Goal: Task Accomplishment & Management: Use online tool/utility

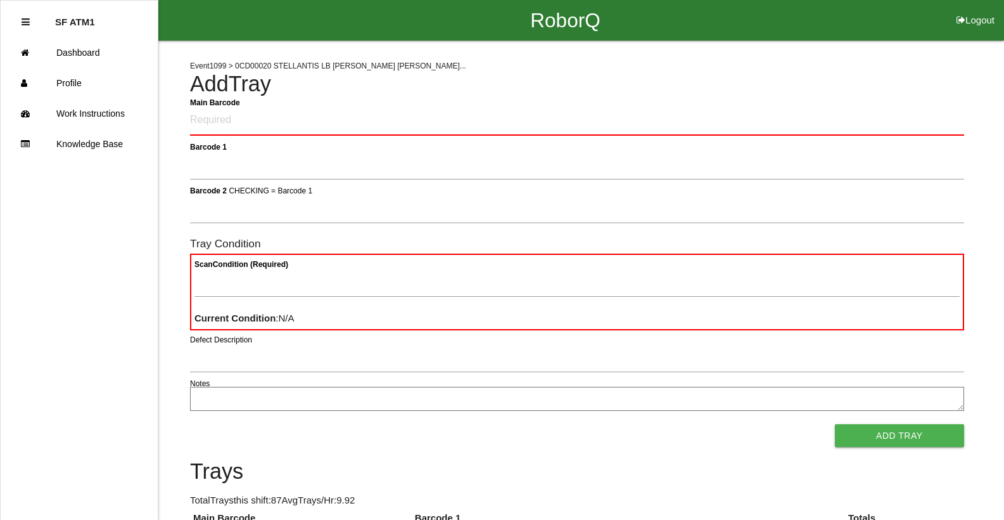
scroll to position [3028, 0]
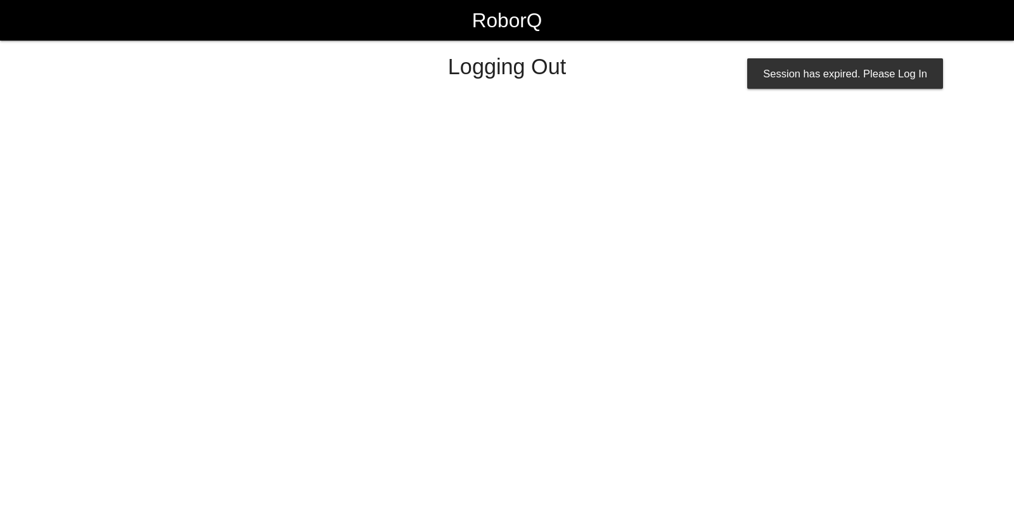
select select "Worker"
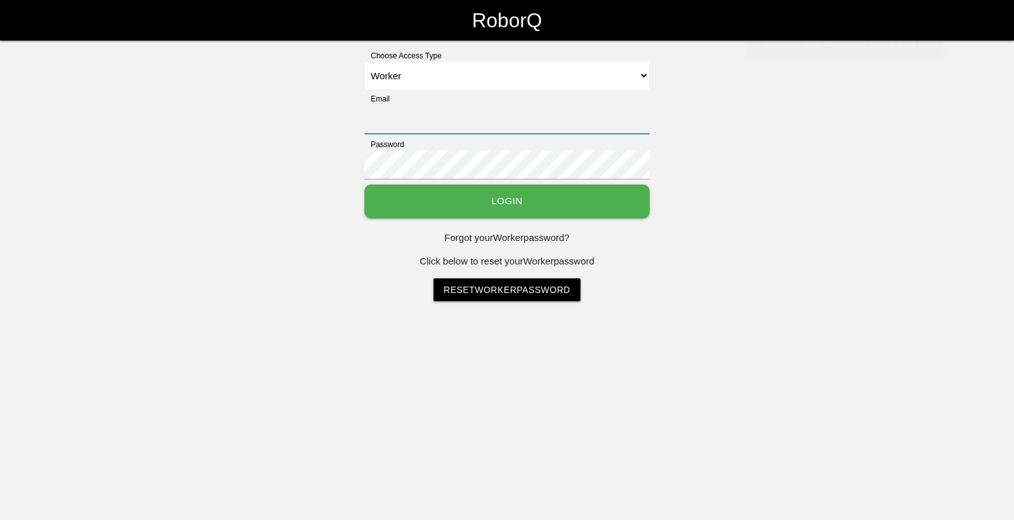
type input "[EMAIL_ADDRESS][DOMAIN_NAME]"
click at [572, 202] on button "Login" at bounding box center [506, 201] width 285 height 34
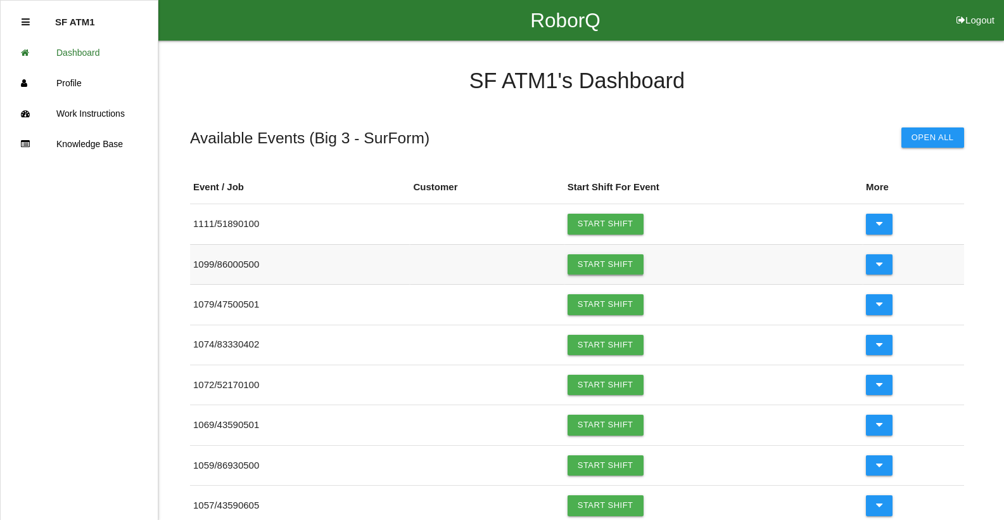
click at [588, 265] on link "Start Shift" at bounding box center [606, 264] width 76 height 20
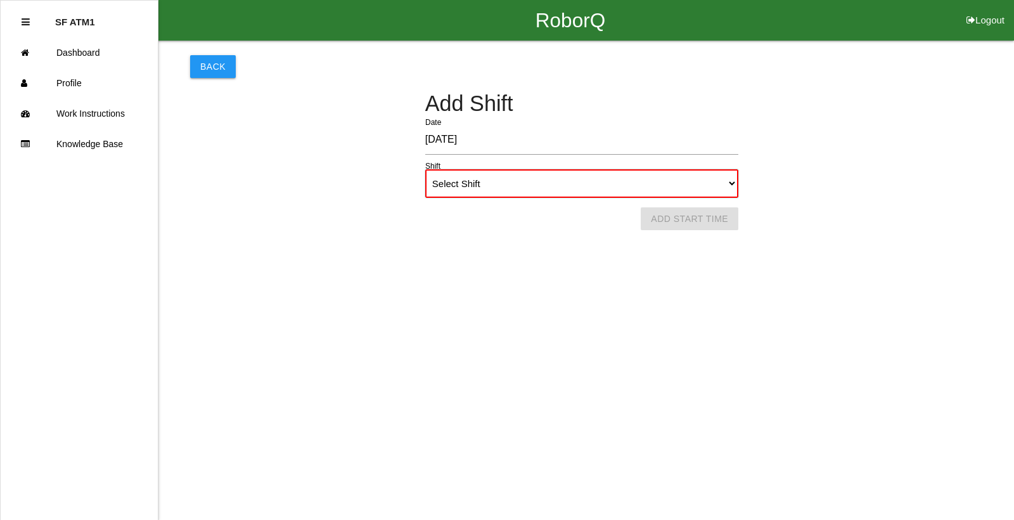
click at [645, 186] on select "Select Shift 1st Shift 2nd Shift 3rd Shift 4th Shift" at bounding box center [581, 183] width 313 height 29
select select "1"
click at [425, 169] on select "Select Shift 1st Shift 2nd Shift 3rd Shift 4th Shift" at bounding box center [581, 183] width 313 height 29
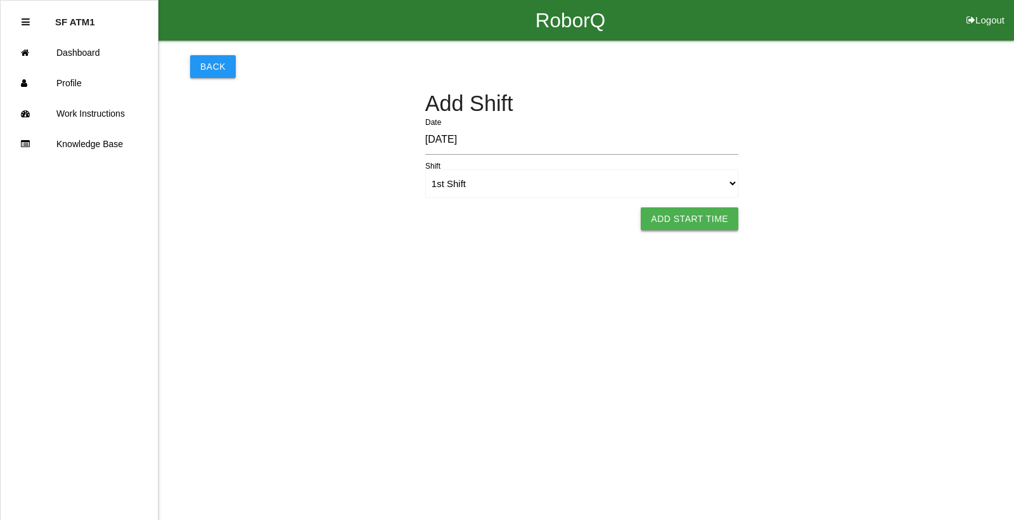
click at [683, 219] on button "Add Start Time" at bounding box center [690, 218] width 98 height 23
select select "12"
select select "2"
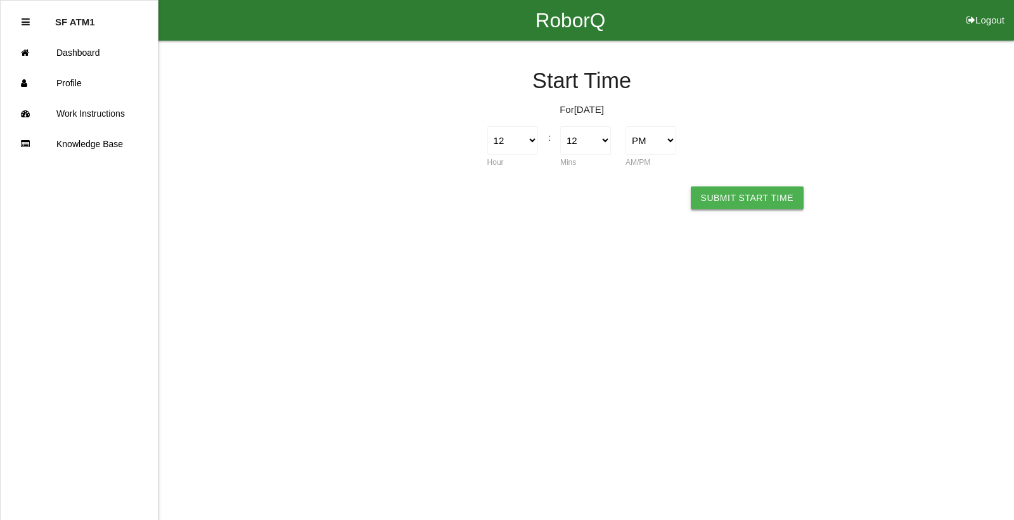
click at [743, 198] on button "Submit Start Time" at bounding box center [747, 197] width 113 height 23
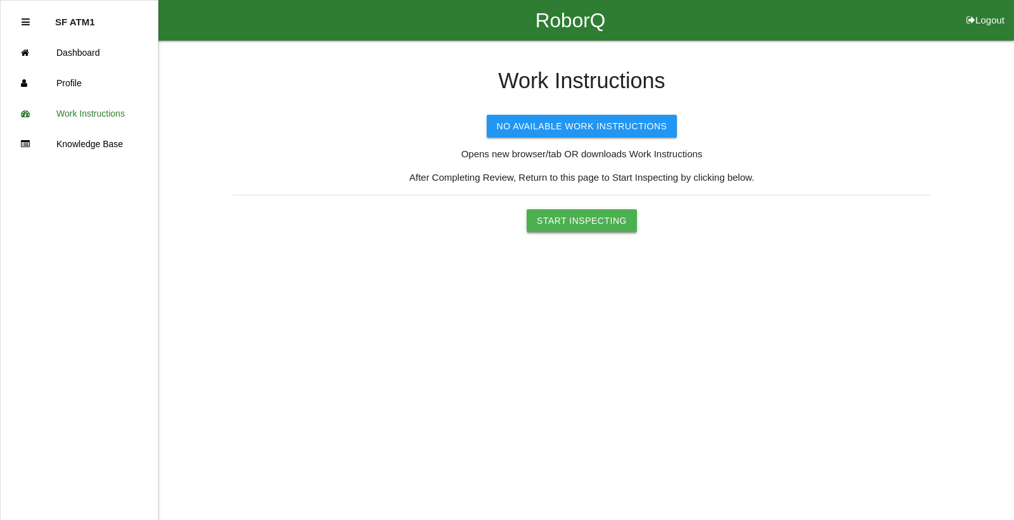
click at [604, 222] on button "Start Inspecting" at bounding box center [582, 220] width 110 height 23
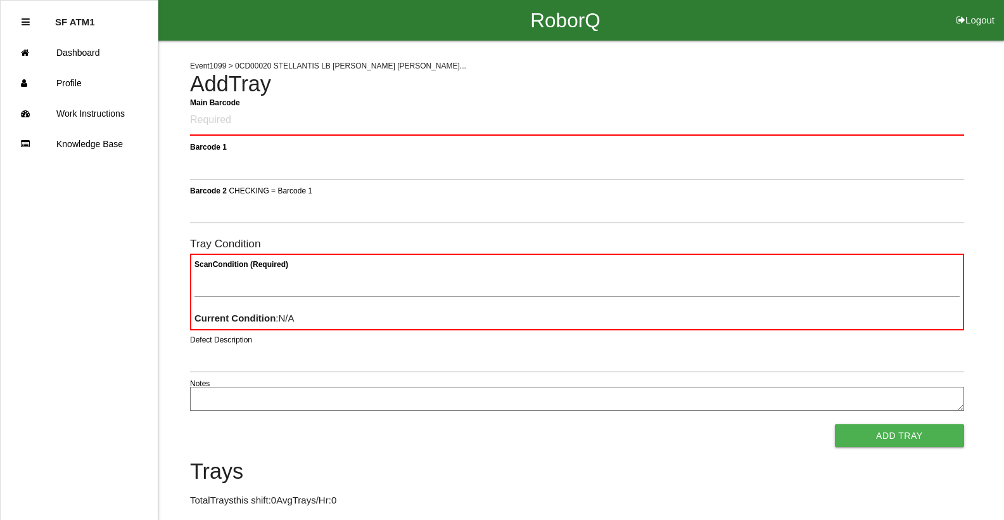
drag, startPoint x: 977, startPoint y: 148, endPoint x: 945, endPoint y: 202, distance: 61.9
drag, startPoint x: 945, startPoint y: 202, endPoint x: 370, endPoint y: 116, distance: 581.1
click at [370, 116] on Barcode "Main Barcode" at bounding box center [577, 121] width 774 height 30
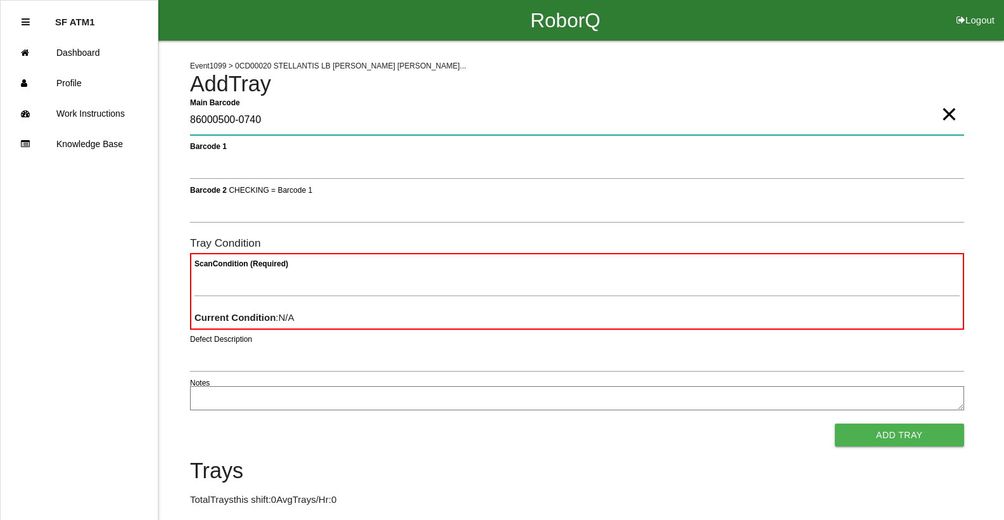
type Barcode "86000500-0740"
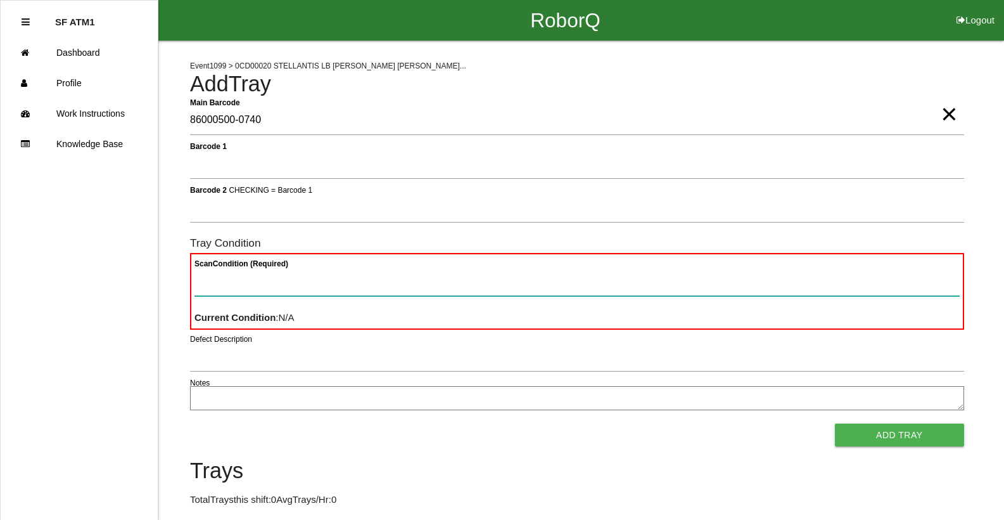
click at [431, 275] on Condition "Scan Condition (Required)" at bounding box center [578, 281] width 766 height 29
type Condition "ba"
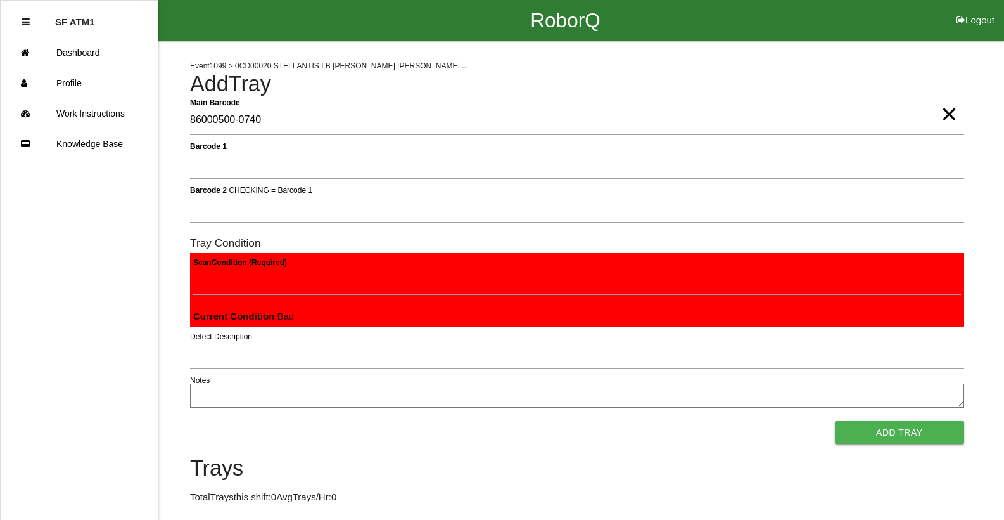
click at [889, 430] on button "Add Tray" at bounding box center [899, 432] width 129 height 23
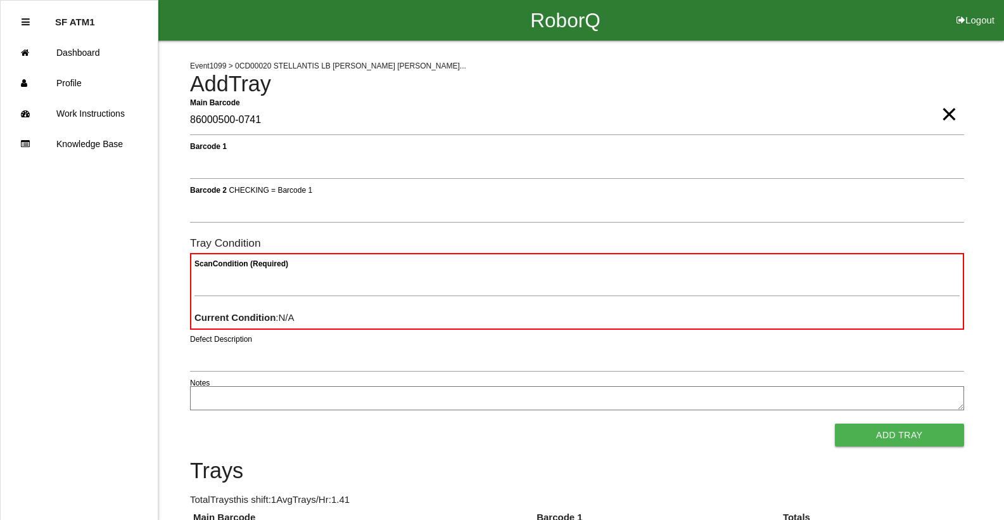
type Barcode "86000500-0741"
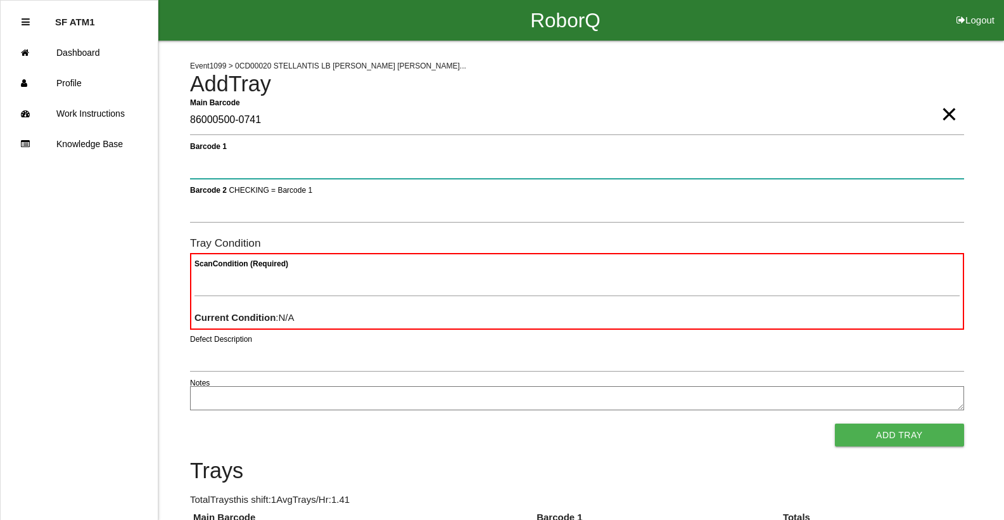
click at [835, 423] on button "Add Tray" at bounding box center [899, 434] width 129 height 23
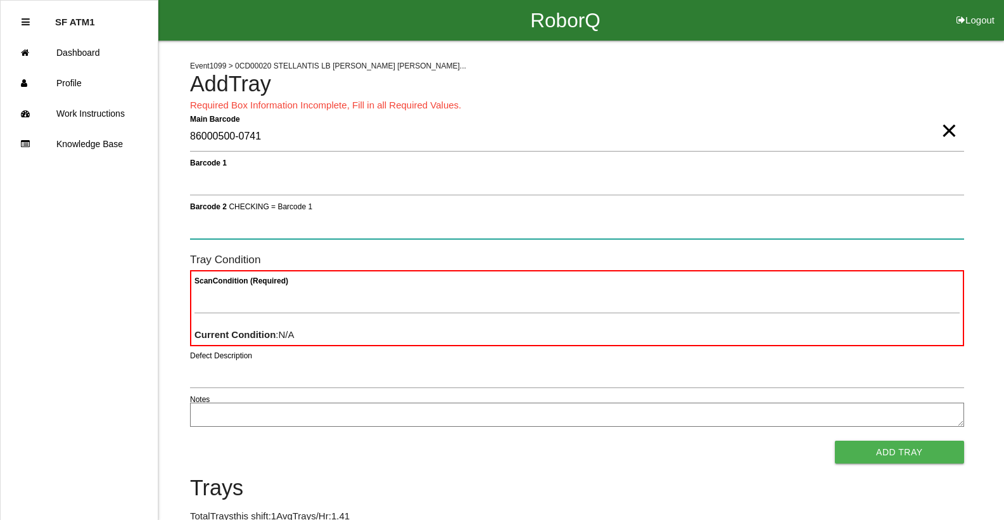
click at [835, 440] on button "Add Tray" at bounding box center [899, 451] width 129 height 23
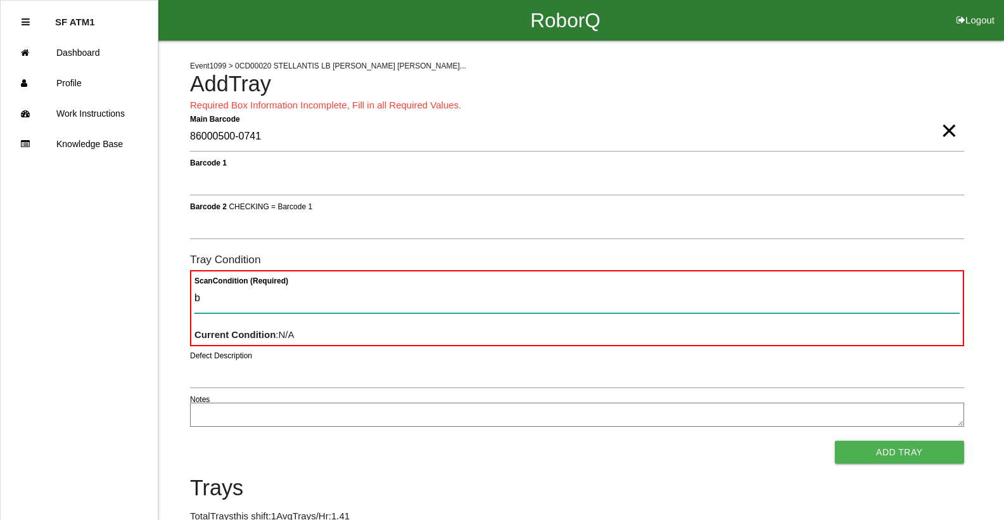
type Condition "ba"
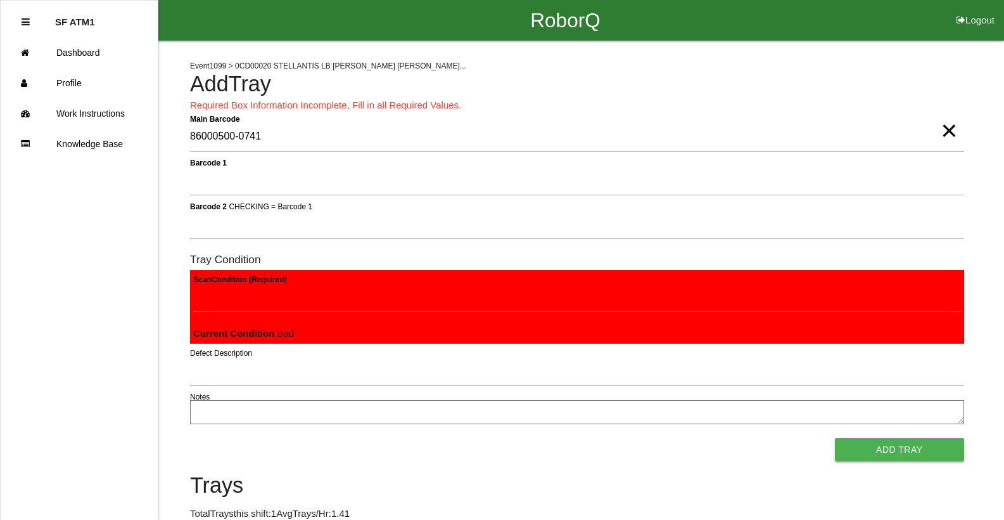
click at [904, 456] on button "Add Tray" at bounding box center [899, 449] width 129 height 23
